Goal: Task Accomplishment & Management: Manage account settings

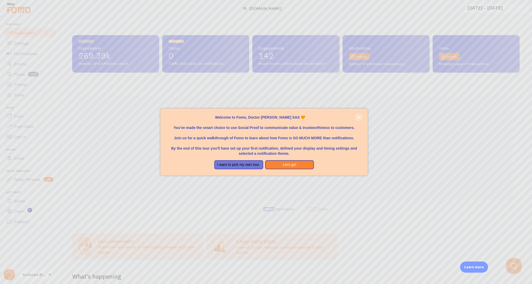
click at [359, 117] on icon "close," at bounding box center [358, 117] width 3 height 3
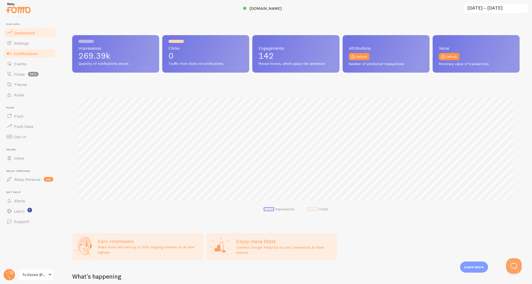
click at [31, 52] on span "Notifications" at bounding box center [26, 53] width 24 height 5
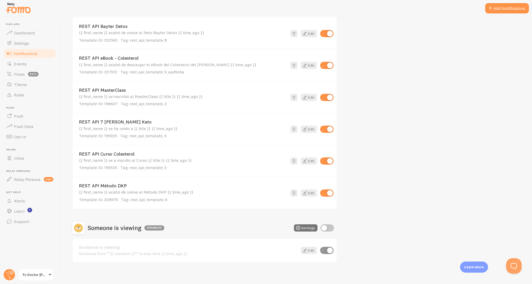
scroll to position [159, 0]
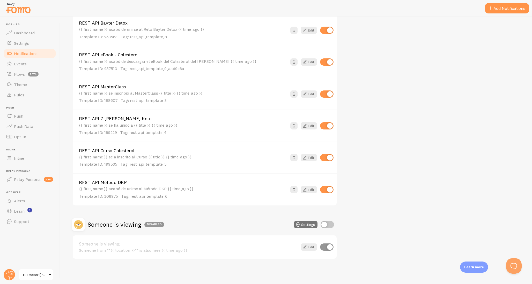
drag, startPoint x: 109, startPoint y: 181, endPoint x: 130, endPoint y: 181, distance: 20.9
click at [130, 181] on div "REST API Método DKP {{ first_name }} acabó de unirse al Método DKP {{ time_ago …" at bounding box center [205, 189] width 264 height 32
copy link "REST API Método DKP"
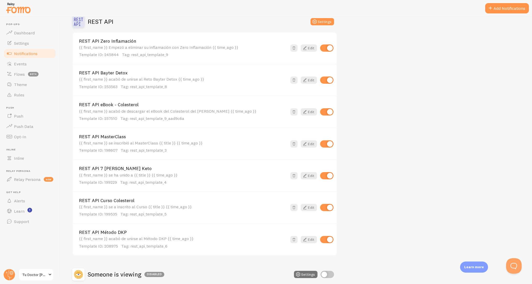
scroll to position [112, 0]
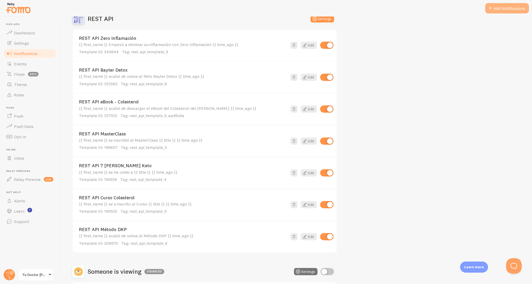
click at [512, 5] on button "Add Notifications" at bounding box center [507, 8] width 44 height 10
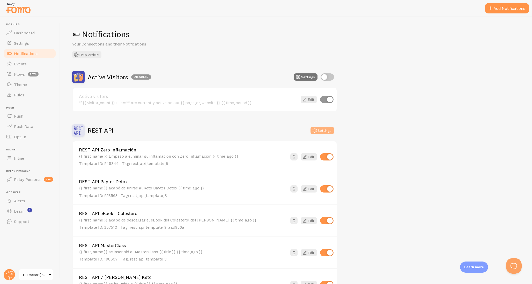
click at [327, 131] on button "Settings" at bounding box center [322, 130] width 24 height 7
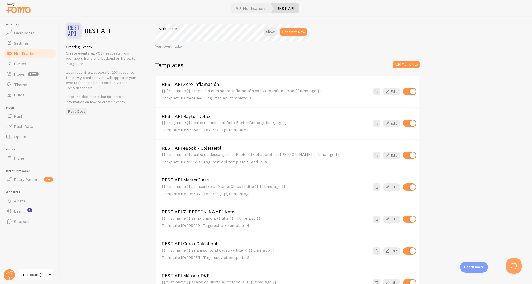
scroll to position [60, 0]
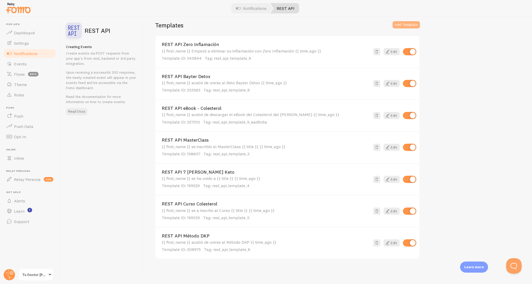
click at [413, 26] on button "Add Template" at bounding box center [405, 24] width 27 height 7
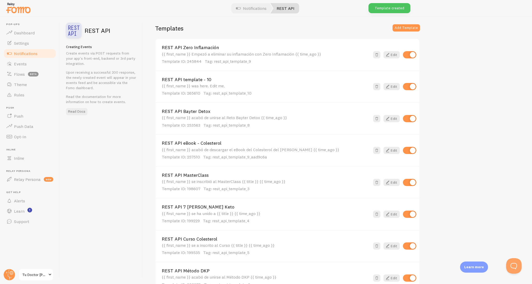
scroll to position [55, 0]
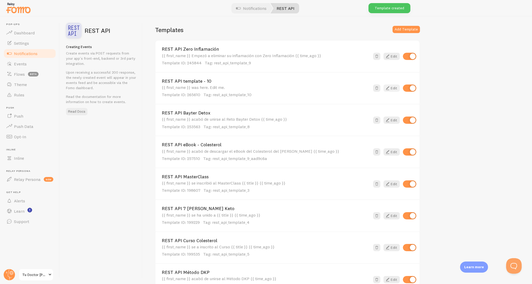
click at [395, 90] on link "Edit" at bounding box center [391, 88] width 16 height 7
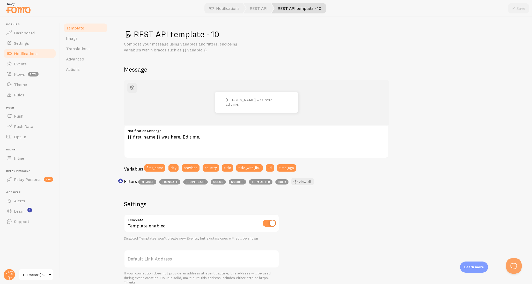
click at [189, 133] on label "Notification Message" at bounding box center [256, 129] width 265 height 9
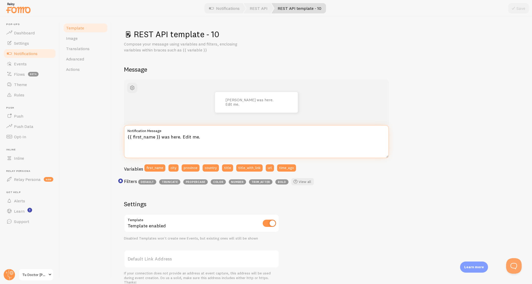
click at [189, 133] on textarea "{{ first_name }} was here. Edit me." at bounding box center [256, 141] width 265 height 33
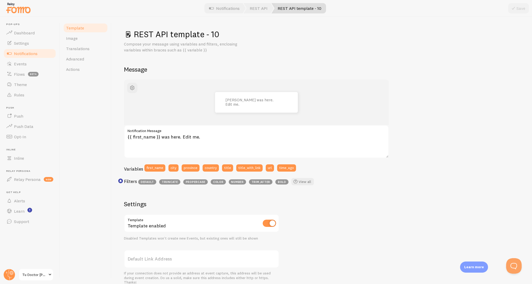
click at [172, 34] on h1 "REST API template - 10" at bounding box center [321, 34] width 395 height 11
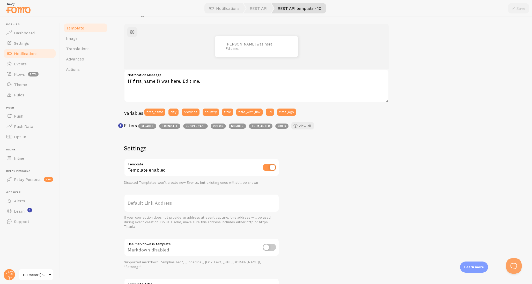
scroll to position [102, 0]
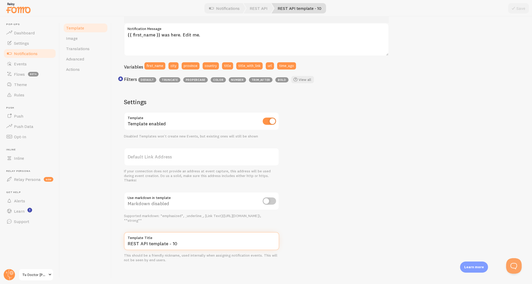
drag, startPoint x: 183, startPoint y: 245, endPoint x: 104, endPoint y: 244, distance: 78.9
click at [124, 244] on input "REST API template - 10" at bounding box center [201, 241] width 155 height 18
paste input "Método DKP"
drag, startPoint x: 174, startPoint y: 244, endPoint x: 208, endPoint y: 245, distance: 34.1
click at [208, 245] on input "REST API Método DKP" at bounding box center [201, 241] width 155 height 18
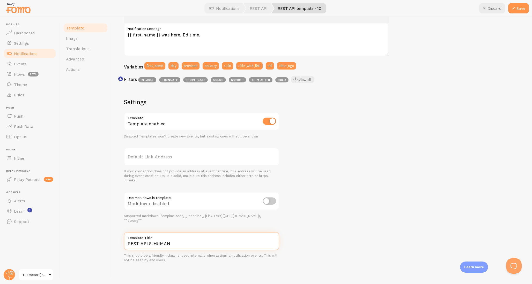
type input "REST API S-HUMAN"
click at [391, 243] on div "John was here. Edit me. {{ first_name }} was here. Edit me. Notification Messag…" at bounding box center [321, 120] width 395 height 285
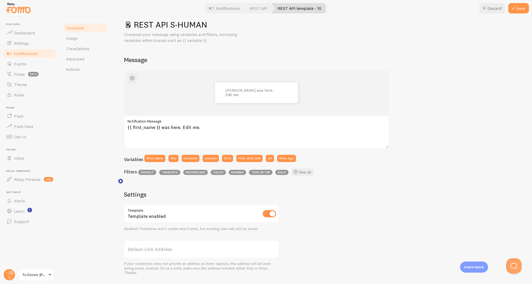
scroll to position [0, 0]
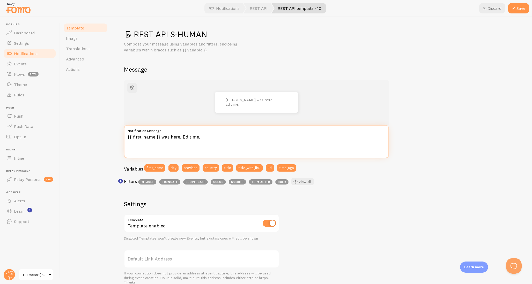
drag, startPoint x: 131, startPoint y: 131, endPoint x: 102, endPoint y: 131, distance: 28.2
click at [124, 131] on textarea "{{ first_name }} was here. Edit me." at bounding box center [256, 141] width 265 height 33
paste textarea "acabó de unirse al Reto Bayter Detox {{ time_ago }}"
click at [201, 137] on textarea "{{ first_name }} acabó de unirse al Reto Bayter Detox {{ time_ago }}" at bounding box center [256, 141] width 265 height 33
drag, startPoint x: 205, startPoint y: 138, endPoint x: 245, endPoint y: 137, distance: 40.8
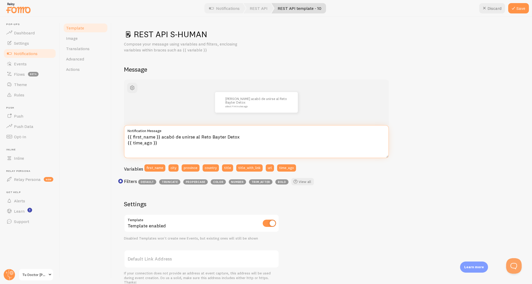
click at [244, 138] on textarea "{{ first_name }} acabó de unirse al Reto Bayter Detox {{ time_ago }}" at bounding box center [256, 141] width 265 height 33
type textarea "{{ first_name }} acabó de unirse a S-HUMAN {{ time_ago }}"
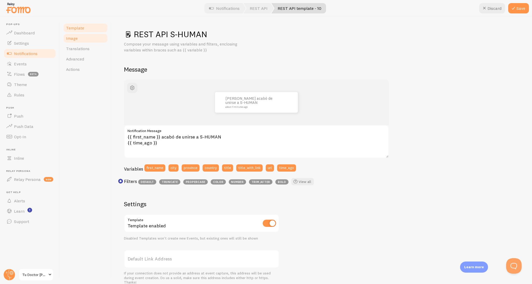
click at [78, 38] on link "Image" at bounding box center [85, 38] width 45 height 10
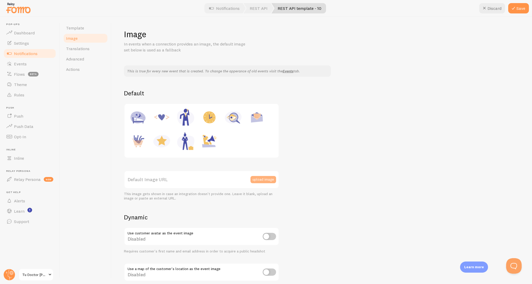
click at [256, 181] on button "upload image" at bounding box center [263, 179] width 26 height 7
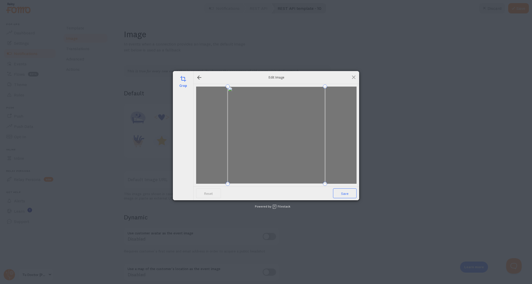
click at [348, 195] on span "Save" at bounding box center [345, 193] width 24 height 10
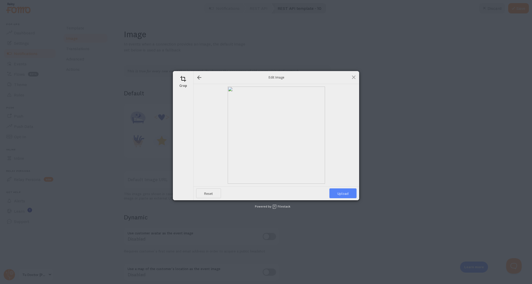
click at [348, 195] on span "Upload" at bounding box center [342, 193] width 27 height 10
type input "https://process.filestackapi.com/ApqhzE1ldTzuKSj33adqez/resize=width:170,height…"
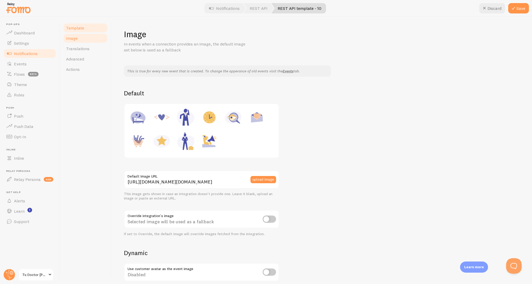
click at [80, 30] on span "Template" at bounding box center [75, 27] width 18 height 5
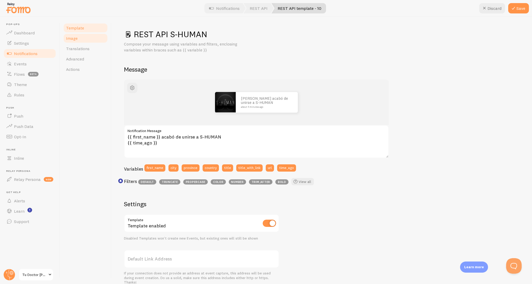
click at [88, 41] on link "Image" at bounding box center [85, 38] width 45 height 10
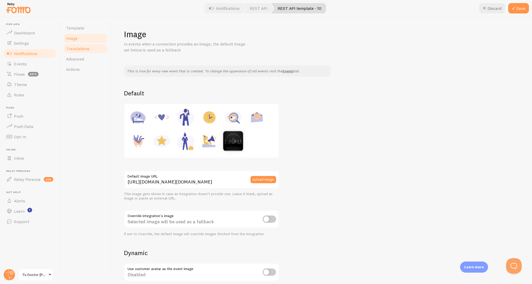
click at [88, 48] on span "Translations" at bounding box center [78, 48] width 24 height 5
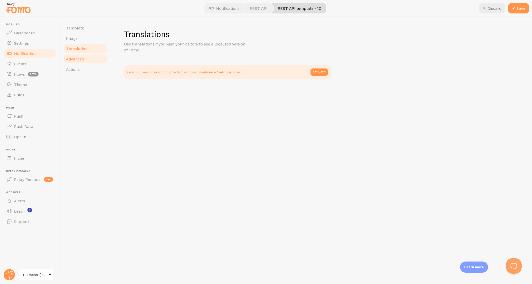
click at [86, 57] on link "Advanced" at bounding box center [85, 59] width 45 height 10
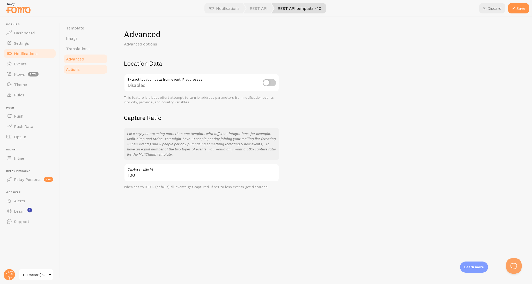
click at [83, 68] on link "Actions" at bounding box center [85, 69] width 45 height 10
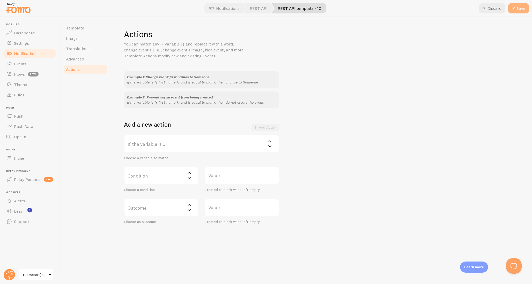
click at [521, 6] on button "Save" at bounding box center [518, 8] width 21 height 10
click at [32, 91] on link "Rules" at bounding box center [29, 95] width 53 height 10
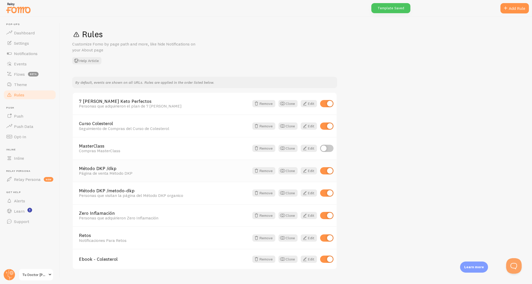
scroll to position [10, 0]
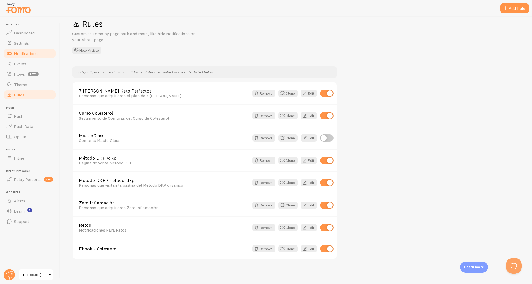
click at [26, 55] on span "Notifications" at bounding box center [26, 53] width 24 height 5
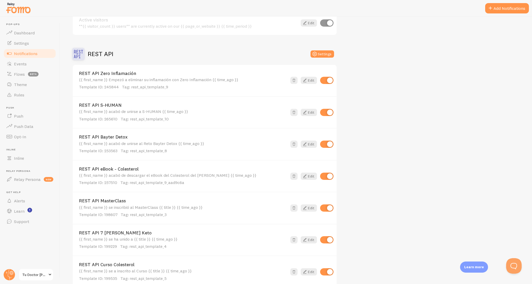
scroll to position [77, 0]
click at [24, 95] on span "Rules" at bounding box center [19, 94] width 10 height 5
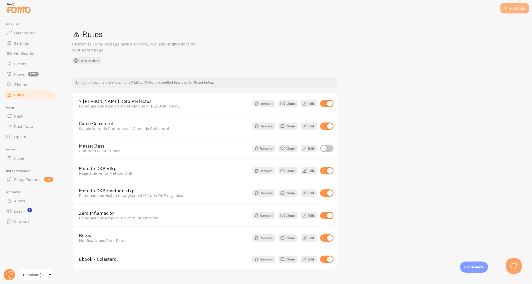
click at [509, 11] on div "Add Rule" at bounding box center [514, 8] width 28 height 10
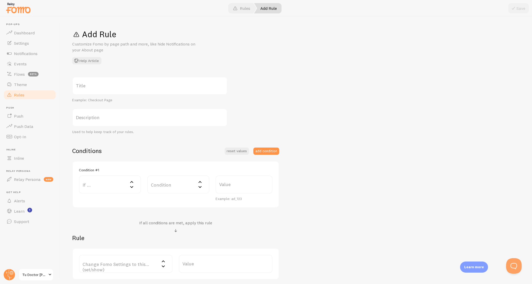
click at [25, 96] on link "Rules" at bounding box center [29, 95] width 53 height 10
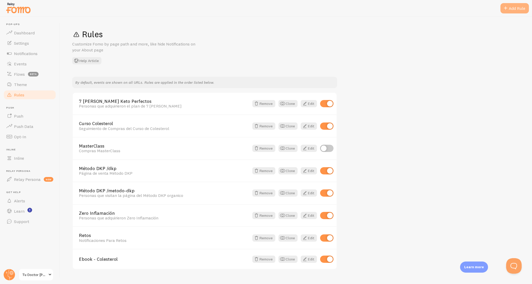
click at [507, 11] on span at bounding box center [505, 8] width 6 height 6
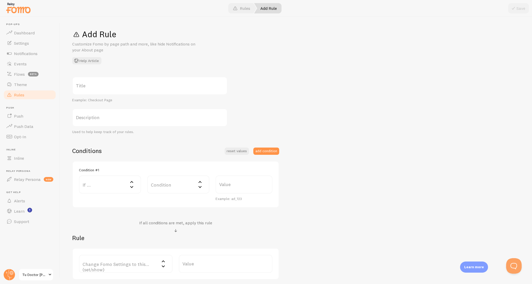
click at [108, 87] on label "Title" at bounding box center [149, 86] width 155 height 18
click at [108, 87] on input "Title" at bounding box center [149, 86] width 155 height 18
type input "S-HUMAN"
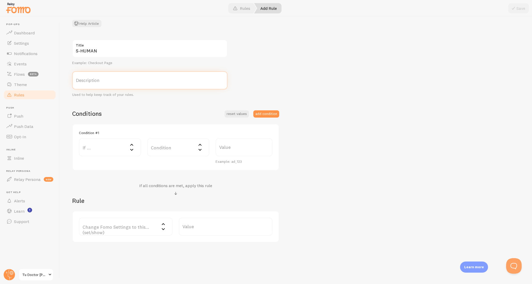
scroll to position [41, 0]
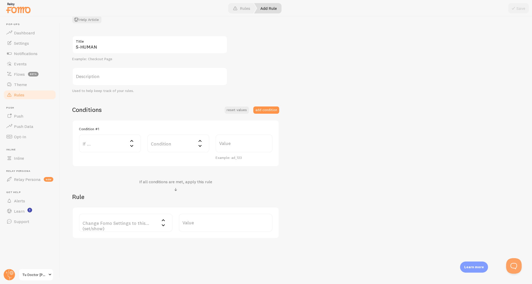
click at [111, 148] on label "If ..." at bounding box center [110, 143] width 62 height 18
click at [113, 161] on li "URL Path" at bounding box center [109, 160] width 61 height 9
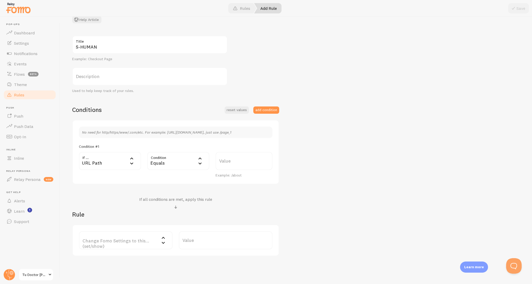
click at [170, 158] on div "Equals" at bounding box center [178, 161] width 62 height 18
drag, startPoint x: 175, startPoint y: 203, endPoint x: 219, endPoint y: 174, distance: 52.9
click at [175, 202] on li "Contains" at bounding box center [178, 204] width 61 height 9
click at [239, 165] on label "Value" at bounding box center [243, 161] width 57 height 18
click at [239, 165] on input "Value" at bounding box center [243, 161] width 57 height 18
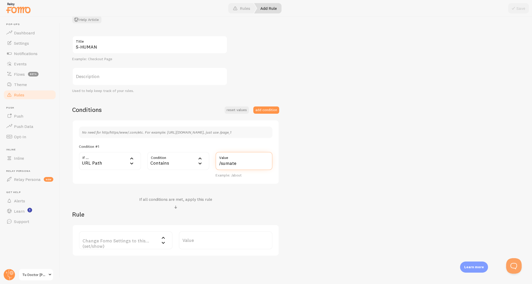
type input "/sumate"
drag, startPoint x: 100, startPoint y: 192, endPoint x: 103, endPoint y: 193, distance: 3.0
click at [101, 192] on div "Conditions reset values add condition No need for http/https/www/.com/etc. For …" at bounding box center [175, 181] width 207 height 150
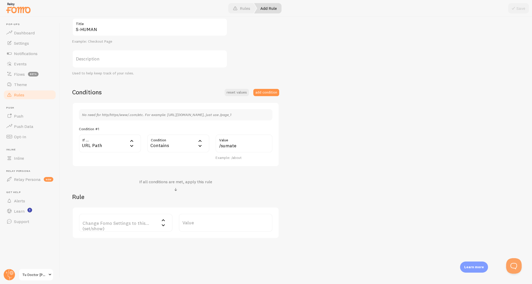
click at [138, 225] on label "Change Fomo Settings to this... (set/show)" at bounding box center [126, 223] width 94 height 18
click at [118, 238] on li "Notifications" at bounding box center [125, 239] width 93 height 9
click at [198, 226] on label "Options" at bounding box center [226, 223] width 94 height 18
click at [136, 229] on div "Notifications" at bounding box center [126, 223] width 94 height 18
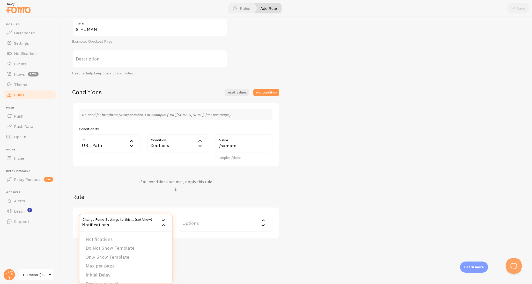
click at [128, 258] on li "Only Show Template" at bounding box center [125, 257] width 93 height 9
click at [203, 223] on label "Template" at bounding box center [226, 223] width 94 height 18
click at [215, 248] on li "REST API S-HUMAN" at bounding box center [225, 248] width 93 height 9
click at [336, 209] on div "S-HUMAN Title Example: Checkout Page Description Used to help keep track of you…" at bounding box center [295, 128] width 447 height 221
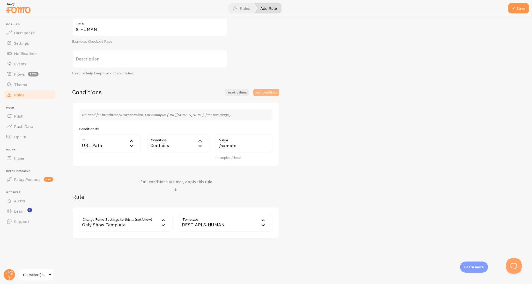
click at [274, 91] on button "add condition" at bounding box center [266, 92] width 26 height 7
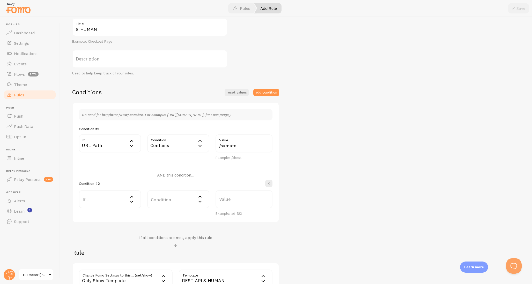
click at [161, 174] on h4 "AND this condition..." at bounding box center [175, 174] width 37 height 5
click at [163, 175] on h4 "AND this condition..." at bounding box center [175, 174] width 37 height 5
click at [269, 184] on span "button" at bounding box center [268, 183] width 5 height 5
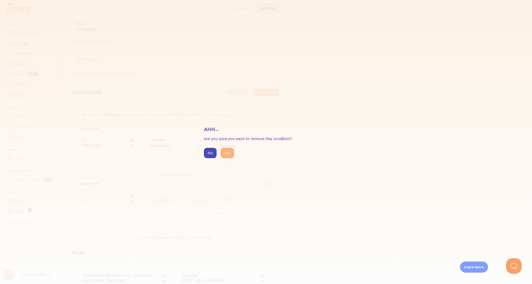
click at [225, 154] on button "Yes" at bounding box center [227, 153] width 13 height 10
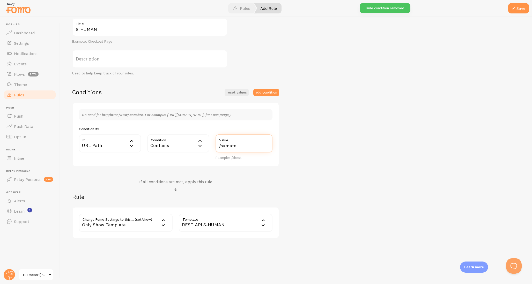
click at [248, 147] on input "/sumate" at bounding box center [243, 143] width 57 height 18
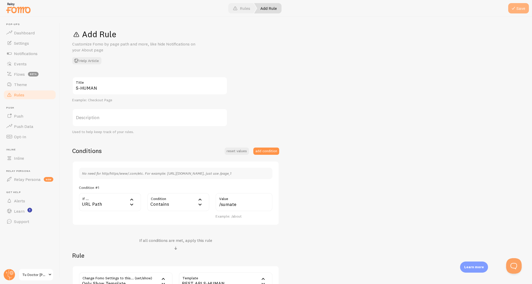
click at [522, 8] on button "Save" at bounding box center [518, 8] width 21 height 10
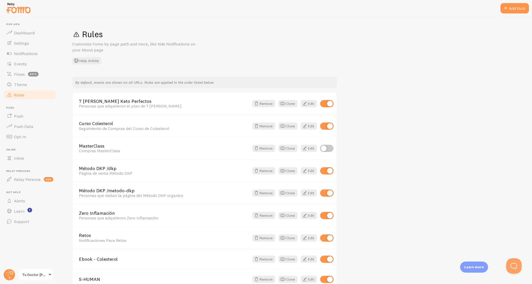
click at [24, 94] on span "Rules" at bounding box center [19, 94] width 10 height 5
click at [26, 54] on span "Notifications" at bounding box center [26, 53] width 24 height 5
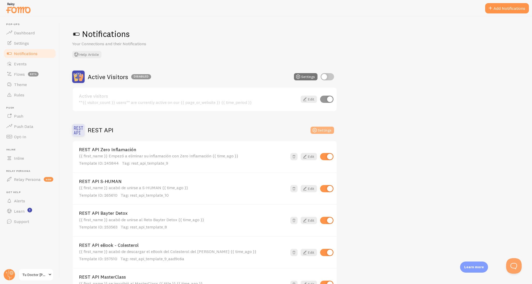
scroll to position [1, 0]
click at [329, 130] on button "Settings" at bounding box center [322, 129] width 24 height 7
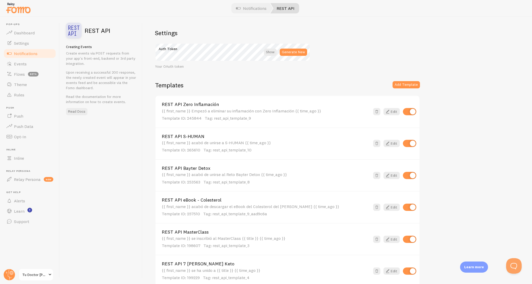
scroll to position [4, 0]
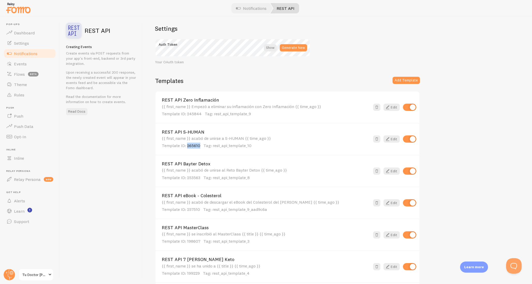
copy span "265610"
drag, startPoint x: 194, startPoint y: 146, endPoint x: 186, endPoint y: 147, distance: 7.8
click at [186, 147] on p "Template ID: 265610 Tag: rest_api_template_10" at bounding box center [266, 146] width 208 height 6
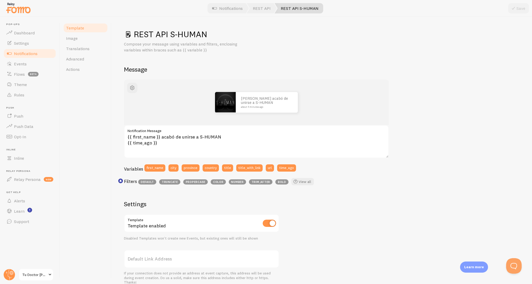
click at [28, 53] on span "Notifications" at bounding box center [26, 53] width 24 height 5
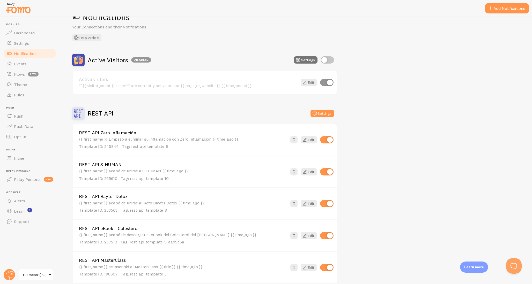
scroll to position [21, 0]
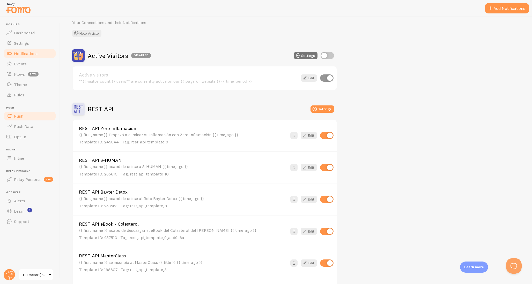
click at [26, 120] on link "Push" at bounding box center [29, 116] width 53 height 10
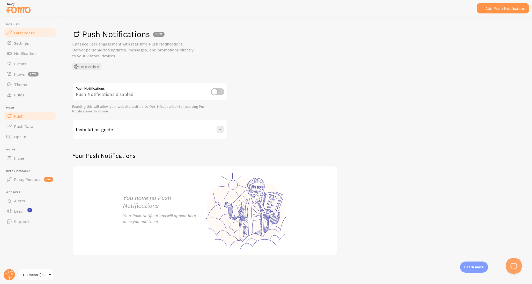
click at [23, 36] on link "Dashboard" at bounding box center [29, 33] width 53 height 10
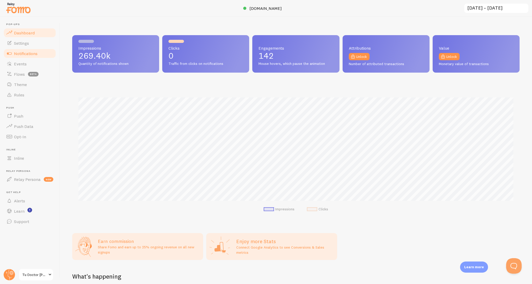
scroll to position [136, 447]
click at [23, 55] on span "Notifications" at bounding box center [26, 53] width 24 height 5
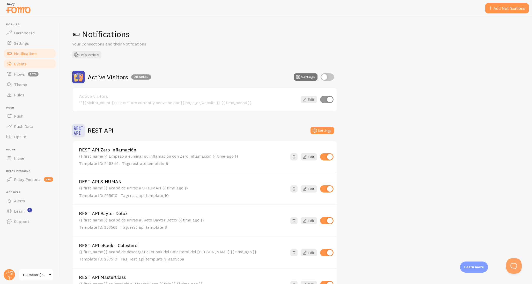
click at [21, 65] on span "Events" at bounding box center [20, 63] width 13 height 5
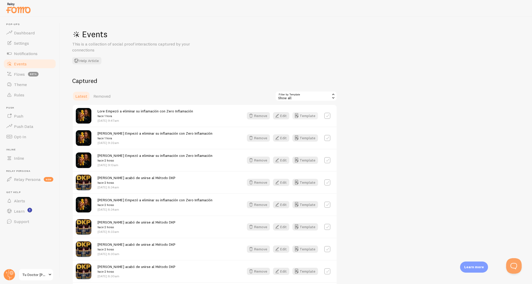
click at [311, 115] on button "Template" at bounding box center [305, 115] width 26 height 7
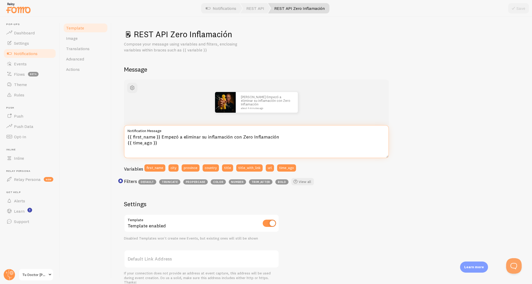
click at [187, 142] on textarea "{{ first_name }} Empezó a eliminar su inflamación con Zero Inflamación {{ time_…" at bounding box center [256, 141] width 265 height 33
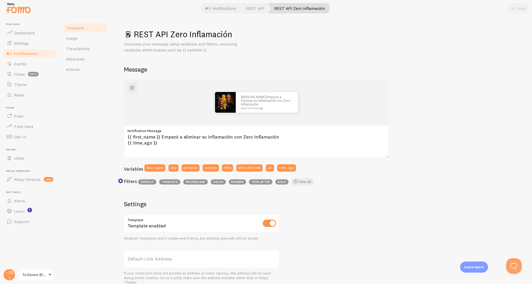
click at [31, 52] on span "Notifications" at bounding box center [26, 53] width 24 height 5
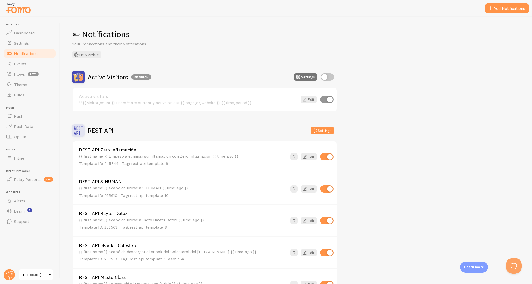
scroll to position [13, 0]
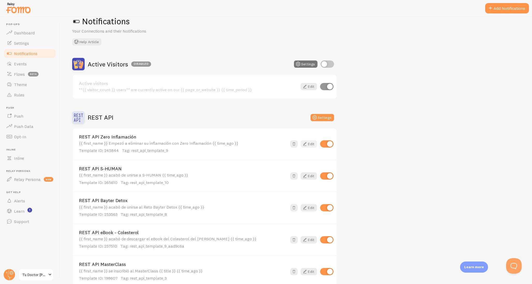
click at [308, 145] on link "Edit" at bounding box center [308, 143] width 16 height 7
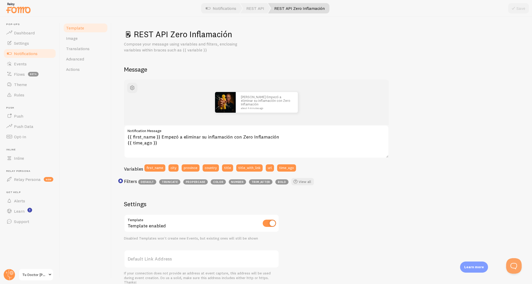
scroll to position [13, 0]
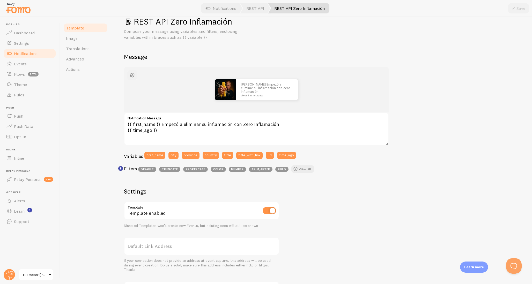
click at [133, 77] on span "button" at bounding box center [132, 75] width 6 height 6
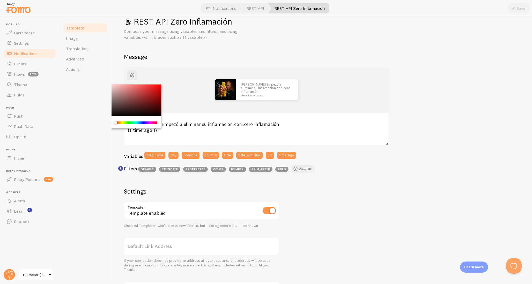
click at [382, 68] on div "John Empezó a eliminar su inflamación con Zero Inflamación about 4 minutes ago" at bounding box center [256, 90] width 265 height 46
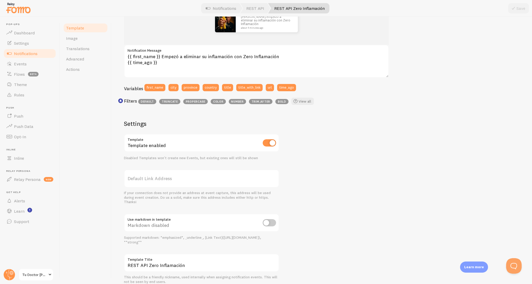
scroll to position [102, 0]
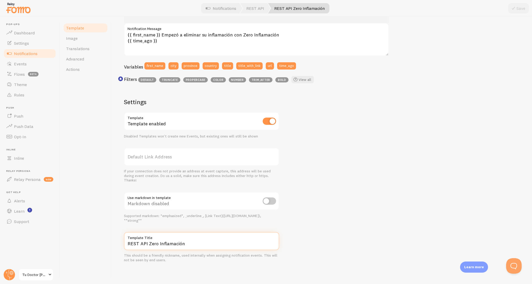
click at [176, 244] on input "REST API Zero Inflamación" at bounding box center [201, 241] width 155 height 18
click at [185, 244] on input "REST API Zero Inflamación" at bounding box center [201, 241] width 155 height 18
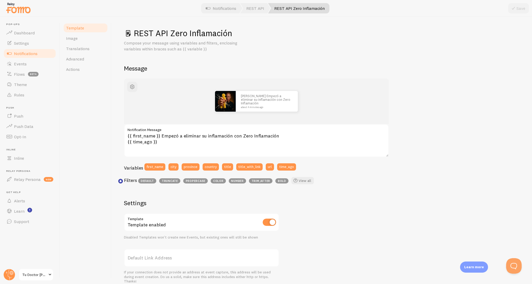
scroll to position [0, 0]
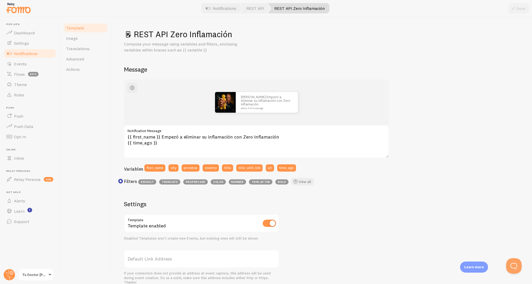
click at [29, 54] on span "Notifications" at bounding box center [26, 53] width 24 height 5
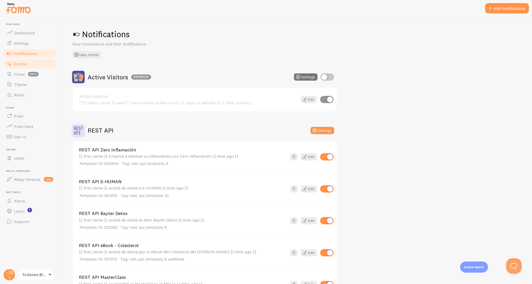
click at [26, 63] on span "Events" at bounding box center [20, 63] width 13 height 5
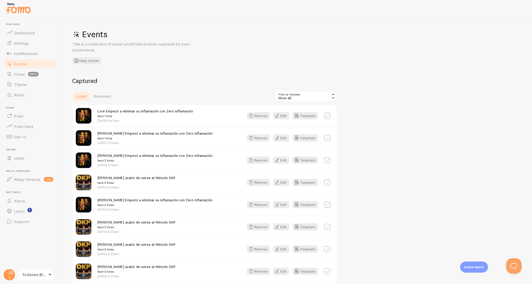
click at [328, 116] on label at bounding box center [327, 116] width 6 height 6
click at [327, 116] on label at bounding box center [327, 116] width 6 height 6
checkbox input "false"
click at [129, 116] on small "hace 1 hora" at bounding box center [144, 116] width 95 height 5
click at [279, 117] on icon "button" at bounding box center [277, 116] width 6 height 6
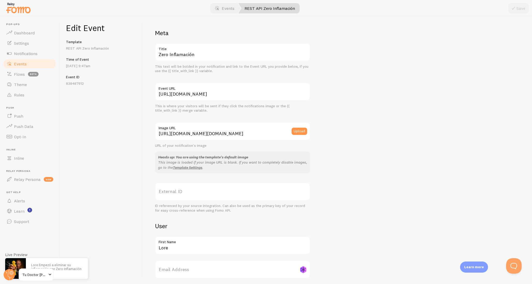
click at [73, 45] on div "Template REST API Zero Inflamación" at bounding box center [101, 45] width 70 height 11
click at [82, 50] on p "REST API Zero Inflamación" at bounding box center [101, 48] width 70 height 5
click at [226, 7] on link "Events" at bounding box center [224, 8] width 32 height 10
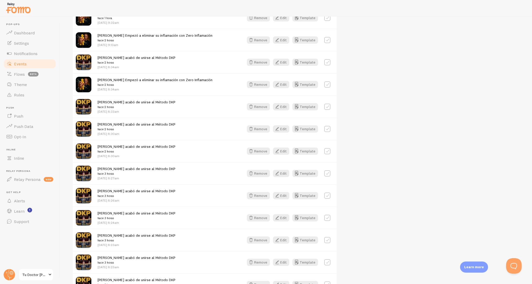
scroll to position [70, 0]
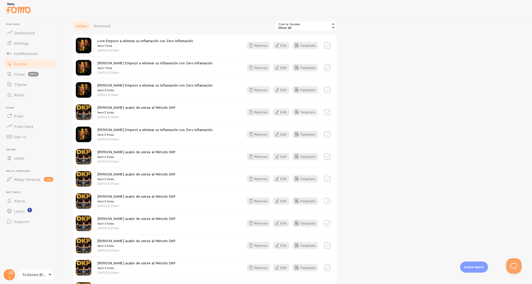
click at [311, 112] on button "Template" at bounding box center [305, 112] width 26 height 7
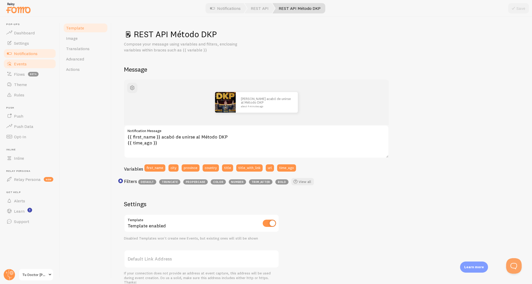
drag, startPoint x: 22, startPoint y: 63, endPoint x: 22, endPoint y: 66, distance: 3.4
click at [22, 63] on span "Events" at bounding box center [20, 63] width 13 height 5
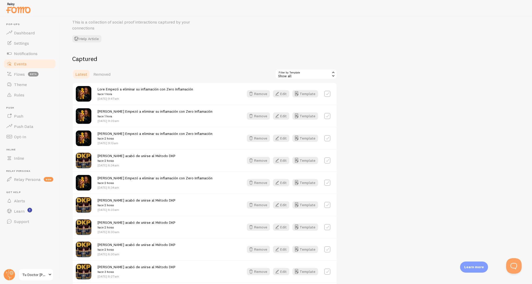
scroll to position [26, 0]
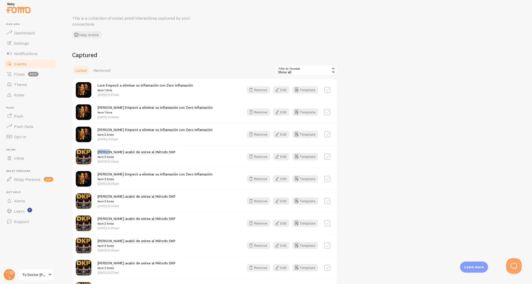
drag, startPoint x: 97, startPoint y: 153, endPoint x: 108, endPoint y: 153, distance: 10.6
click at [108, 153] on div "Blanca acabó de unirse al Método DKP hace 2 horas Aug 29th @ 8:34am Remove Edit…" at bounding box center [205, 156] width 264 height 22
copy span "Blanca"
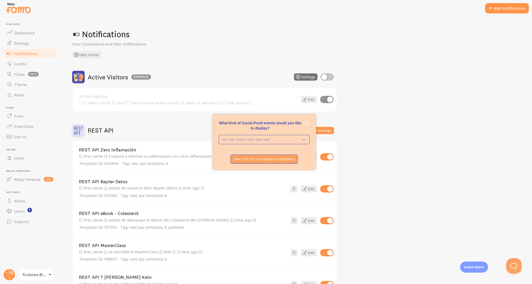
click at [307, 123] on icon "close," at bounding box center [306, 123] width 3 height 3
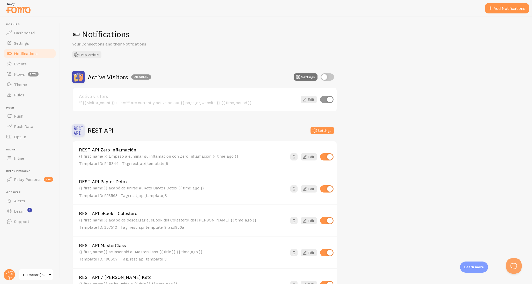
drag, startPoint x: 164, startPoint y: 185, endPoint x: 74, endPoint y: 187, distance: 89.7
click at [79, 187] on div "{{ first_name }} acabó de unirse al Reto Bayter Detox {{ time_ago }} Template I…" at bounding box center [183, 192] width 208 height 13
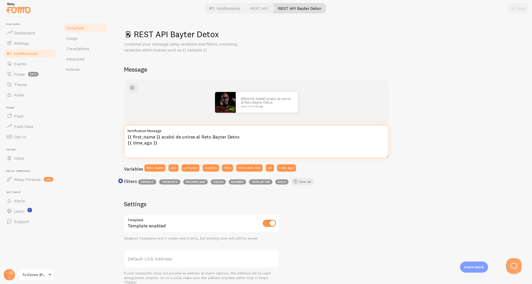
drag, startPoint x: 128, startPoint y: 139, endPoint x: 197, endPoint y: 138, distance: 69.0
click at [176, 145] on textarea "{{ first_name }} acabó de unirse al Reto Bayter Detox {{ time_ago }}" at bounding box center [256, 141] width 265 height 33
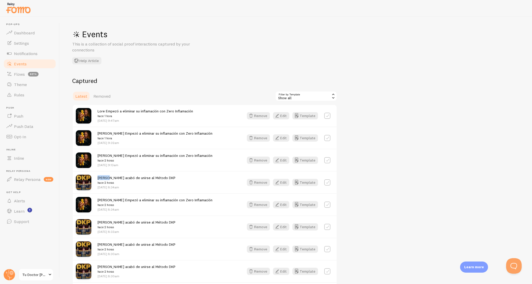
scroll to position [26, 0]
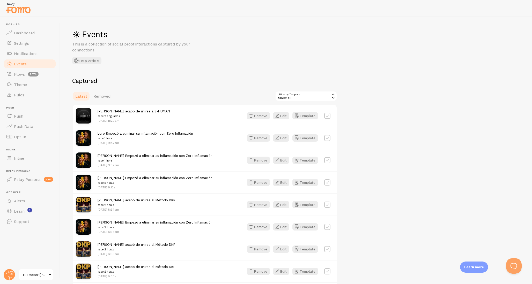
click at [103, 222] on span "[PERSON_NAME] Empezó a eliminar su inflamación con Zero Inflamación hace 2 horas" at bounding box center [154, 225] width 115 height 10
copy span "[PERSON_NAME]"
click at [103, 246] on span "[PERSON_NAME] acabó de unirse al Método DKP hace 2 horas" at bounding box center [136, 247] width 78 height 10
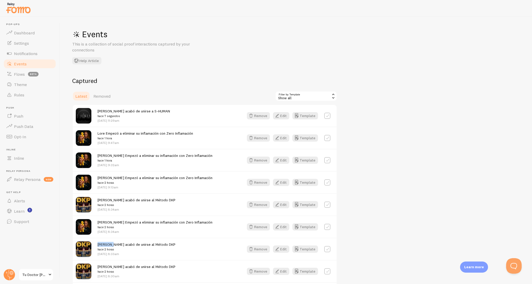
copy span "[PERSON_NAME]"
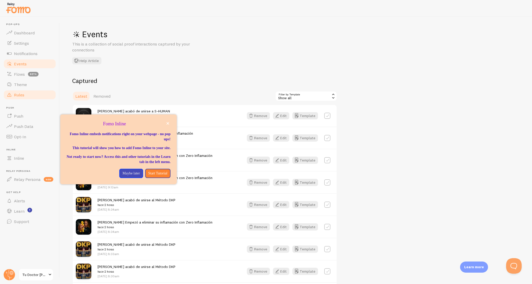
click at [24, 96] on span "Rules" at bounding box center [19, 94] width 10 height 5
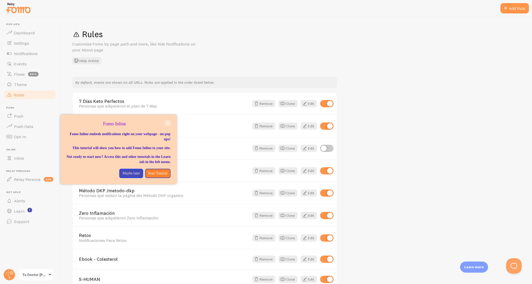
click at [165, 123] on button "close," at bounding box center [167, 123] width 5 height 5
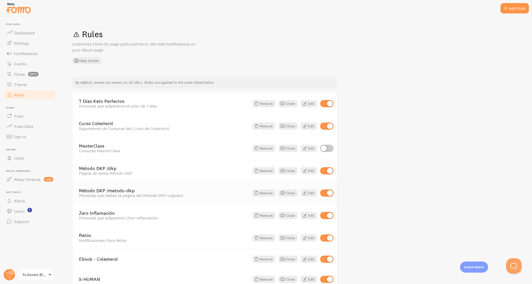
scroll to position [31, 0]
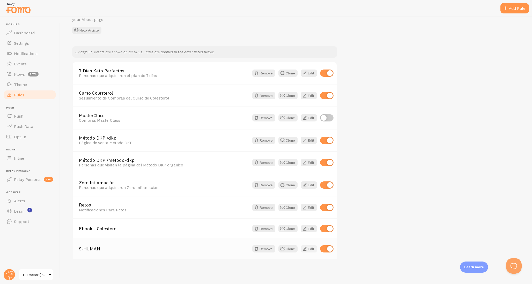
click at [307, 252] on span at bounding box center [304, 249] width 6 height 6
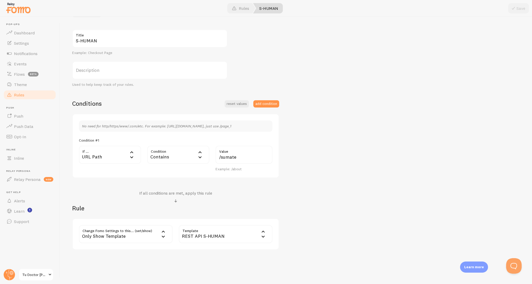
scroll to position [59, 0]
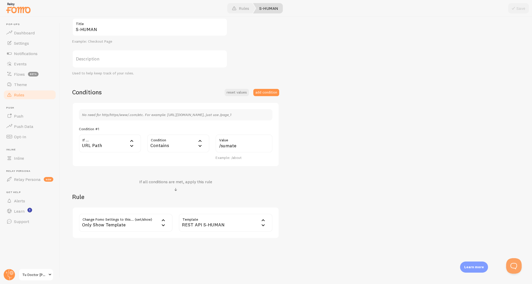
click at [22, 96] on span "Rules" at bounding box center [19, 94] width 10 height 5
